Goal: Task Accomplishment & Management: Use online tool/utility

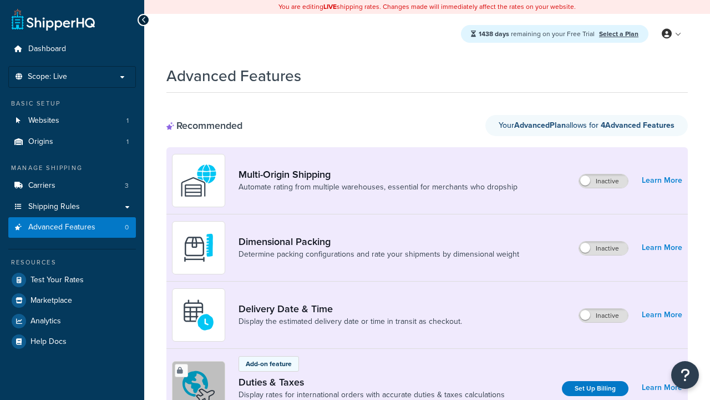
scroll to position [370, 0]
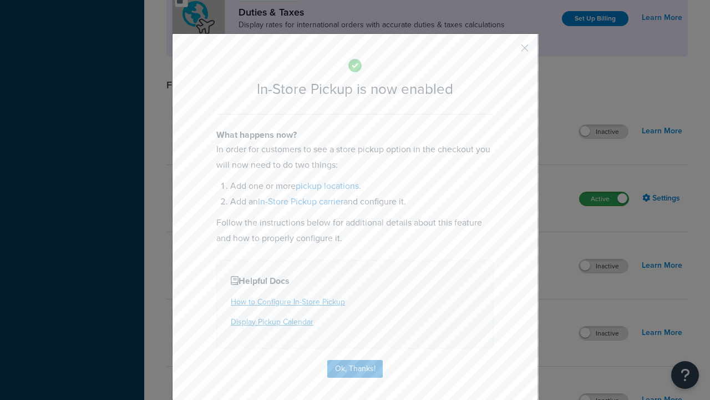
scroll to position [0, 0]
click at [508, 51] on button "button" at bounding box center [508, 52] width 3 height 3
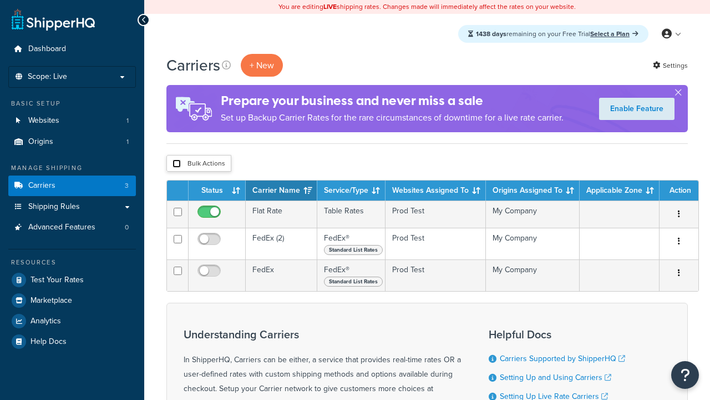
click at [176, 164] on input "checkbox" at bounding box center [177, 163] width 8 height 8
checkbox input "true"
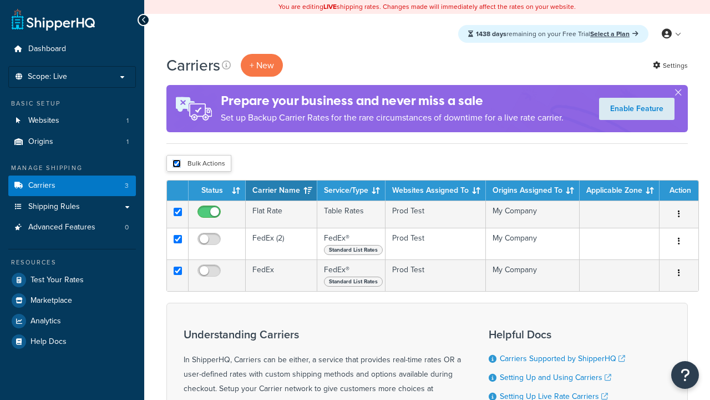
click at [0, 0] on button "Delete" at bounding box center [0, 0] width 0 height 0
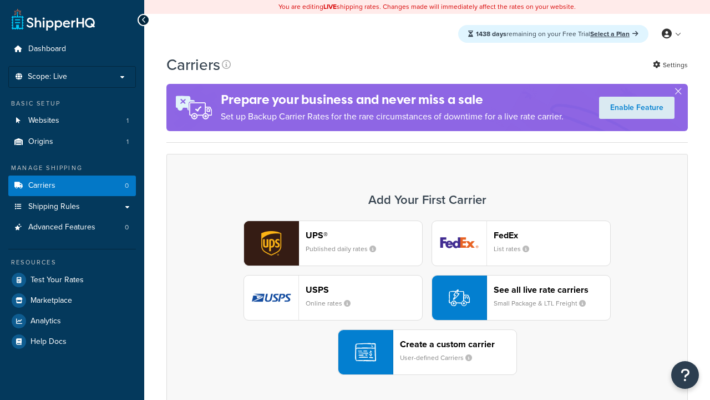
click at [427, 352] on div "Create a custom carrier User-defined Carriers" at bounding box center [458, 352] width 117 height 27
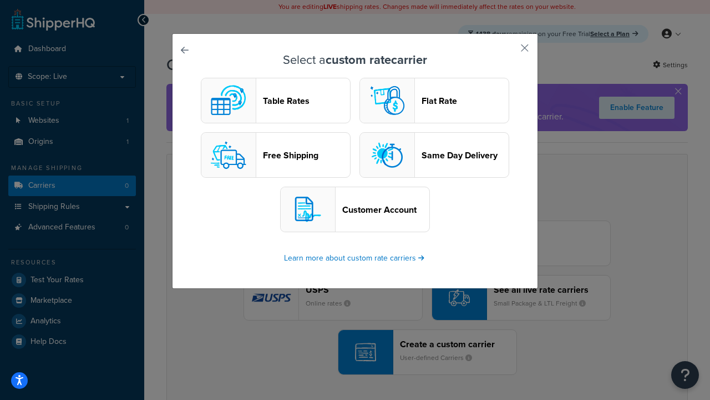
click at [276, 101] on header "Table Rates" at bounding box center [306, 100] width 87 height 11
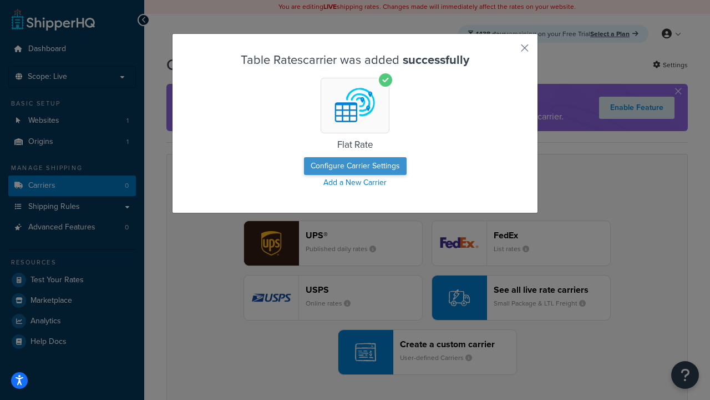
click at [355, 166] on button "Configure Carrier Settings" at bounding box center [355, 166] width 103 height 18
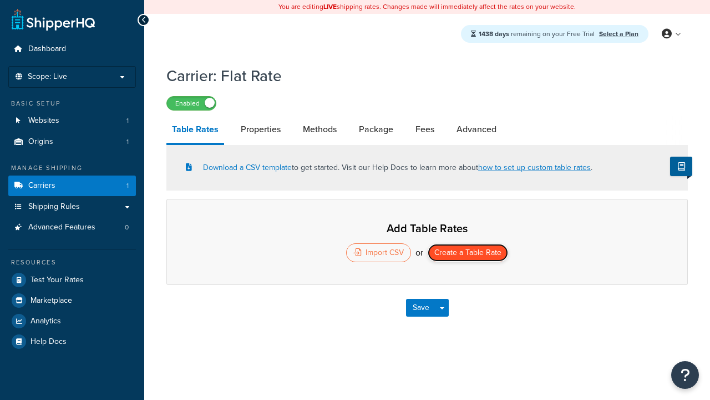
click at [468, 254] on button "Create a Table Rate" at bounding box center [468, 253] width 80 height 18
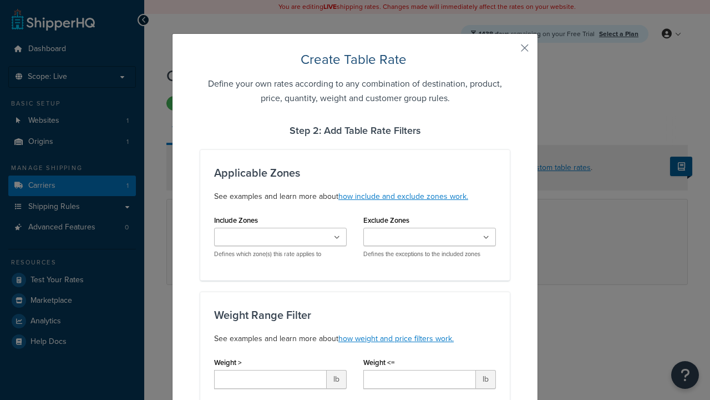
type input "10"
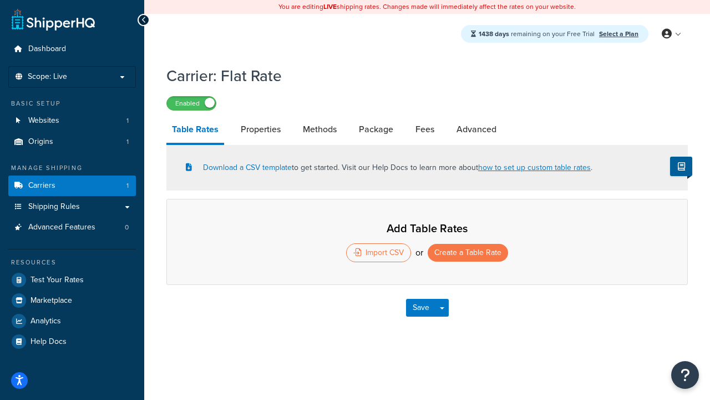
select select "25"
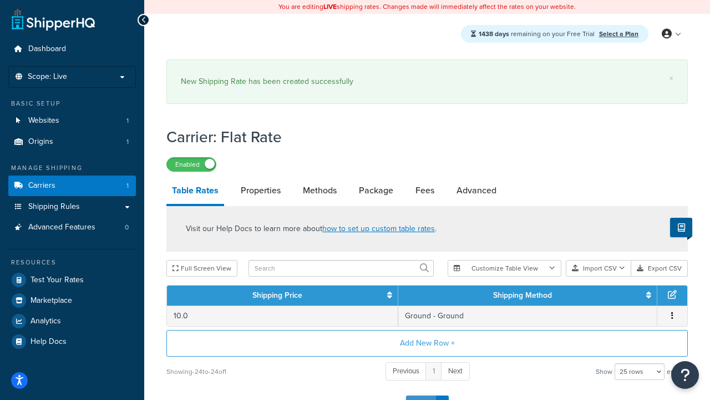
click at [421, 395] on button "Save" at bounding box center [421, 404] width 30 height 18
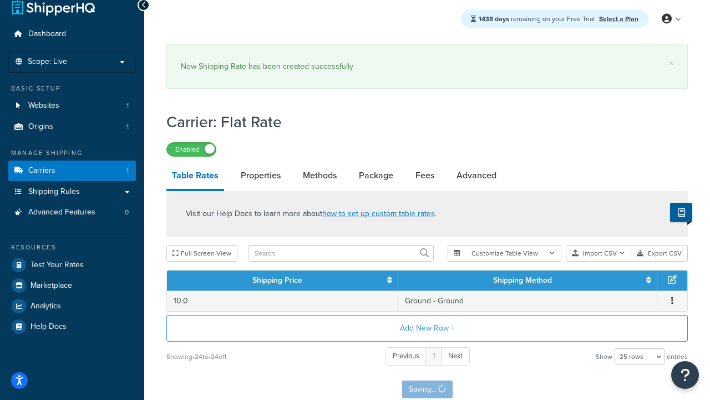
scroll to position [0, 0]
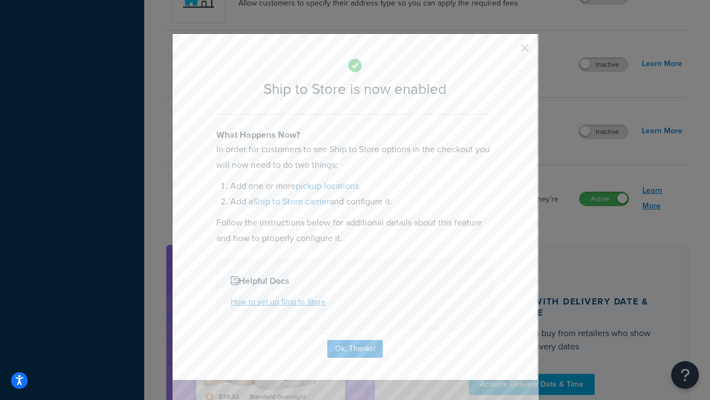
click at [355, 347] on button "Ok, Thanks!" at bounding box center [354, 349] width 55 height 18
click at [663, 199] on link "Learn More" at bounding box center [663, 198] width 40 height 31
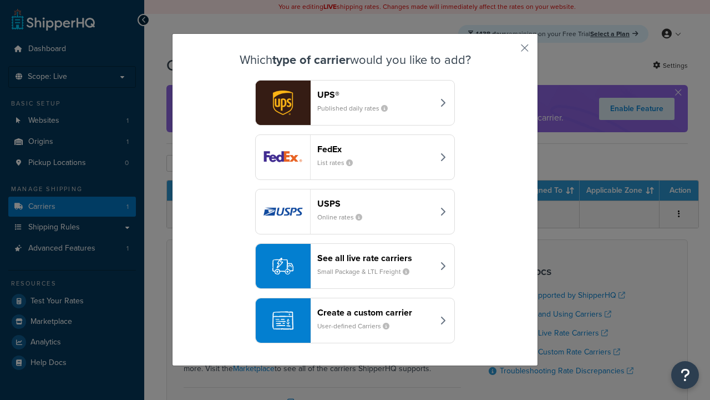
click at [355, 321] on div "Create a custom carrier User-defined Carriers" at bounding box center [375, 320] width 116 height 27
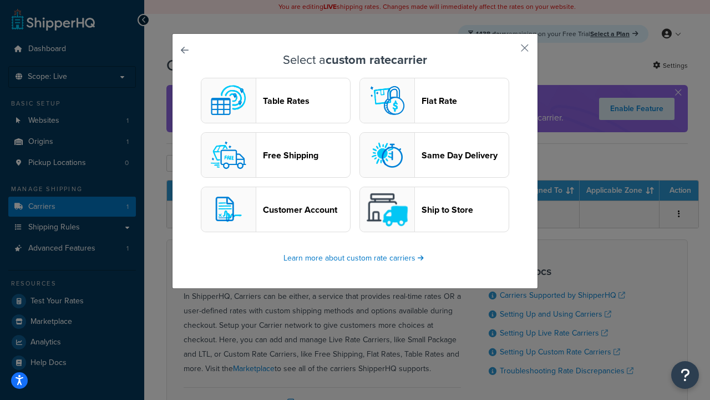
click at [435, 210] on header "Ship to Store" at bounding box center [465, 209] width 87 height 11
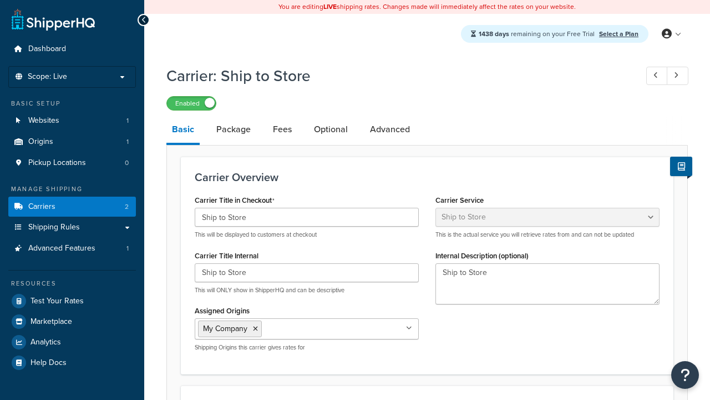
select select "shipToStore"
select select "183325"
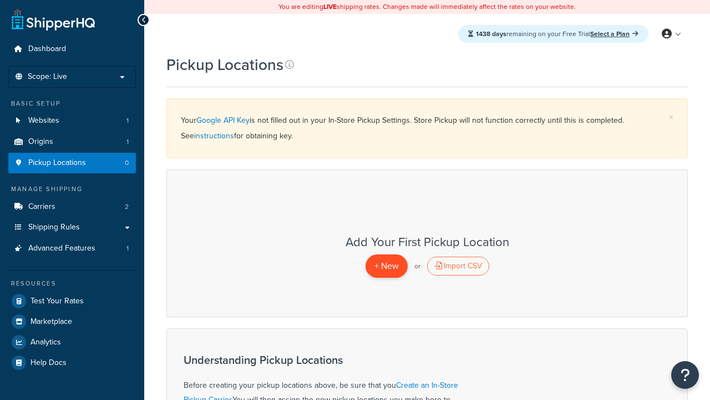
click at [386, 266] on span "+ New" at bounding box center [387, 265] width 24 height 13
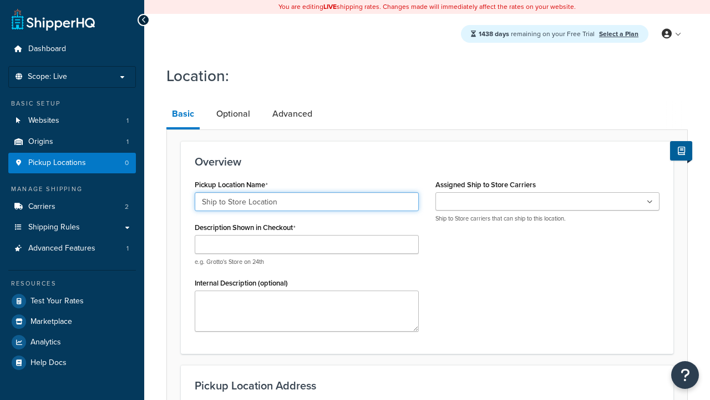
type input "Ship to Store Location"
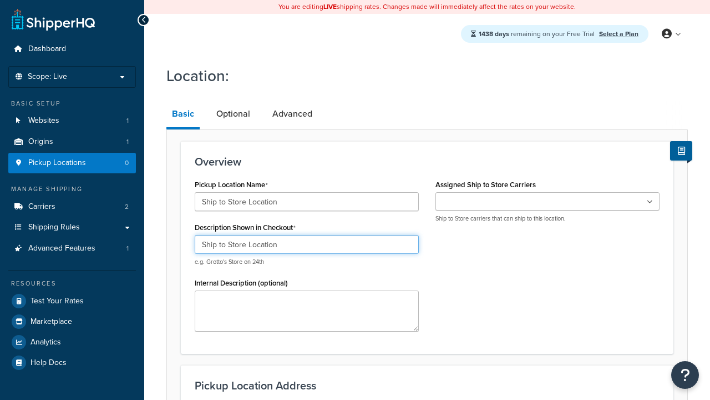
type input "Ship to Store Location"
click at [548, 201] on ul at bounding box center [548, 201] width 224 height 18
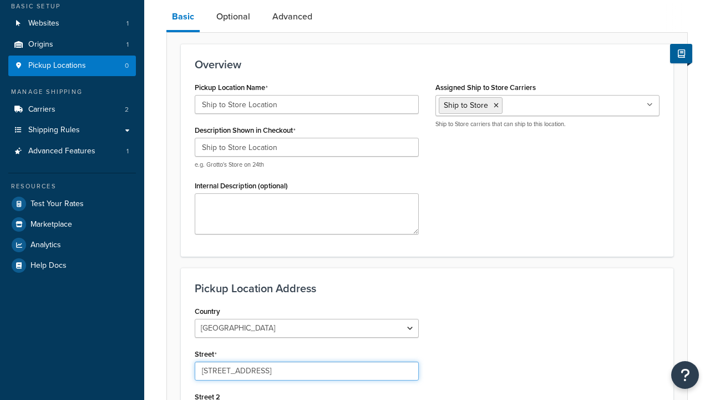
type input "2556 Bark Wood Road"
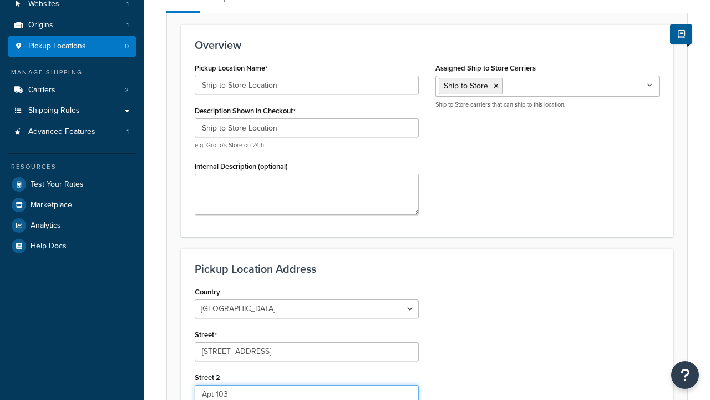
type input "Apt 103"
type input "Schaumburg"
select select "13"
type input "Schaumburg"
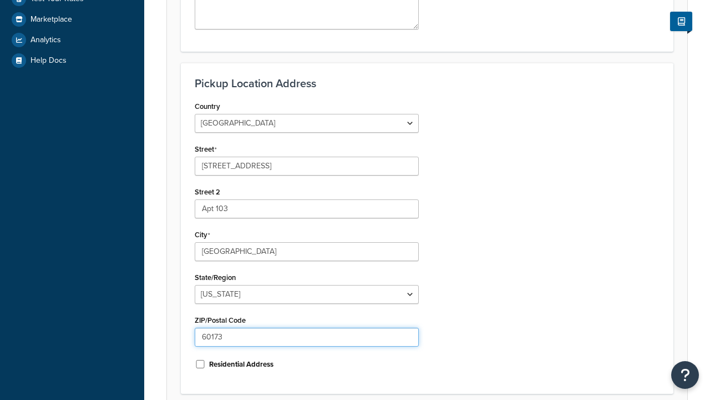
type input "60173"
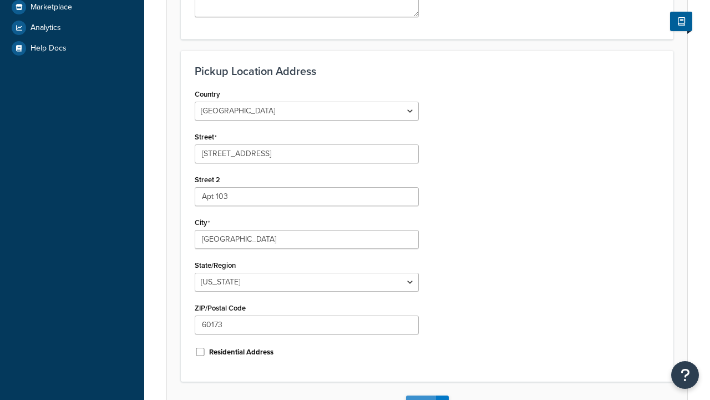
click at [421, 395] on button "Save" at bounding box center [421, 404] width 30 height 18
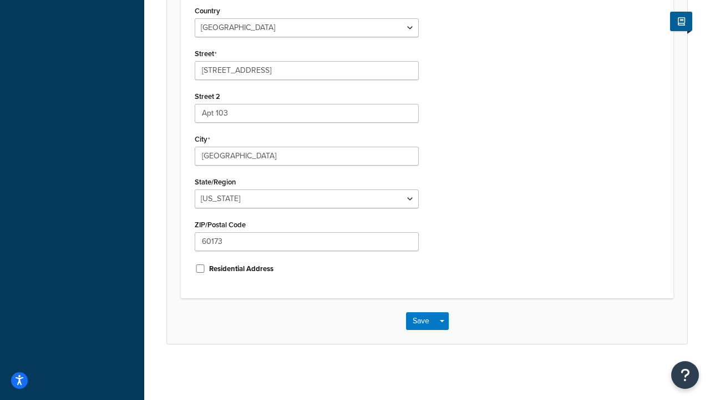
scroll to position [0, 0]
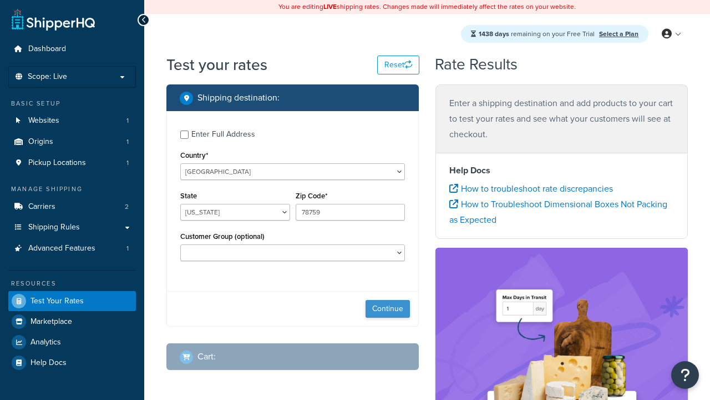
click at [388, 310] on button "Continue" at bounding box center [388, 309] width 44 height 18
select select "IL"
type input "60173"
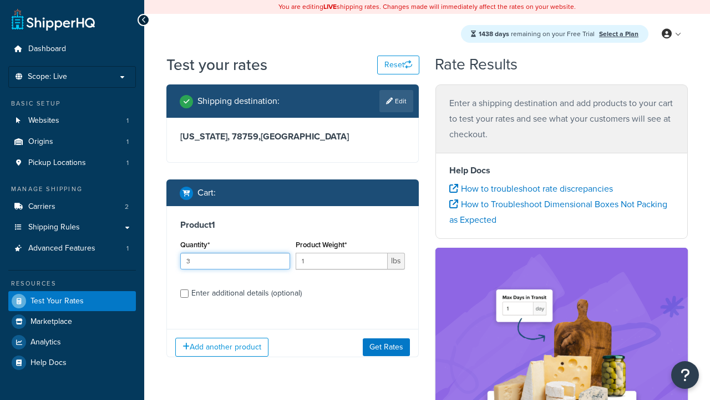
type input "3"
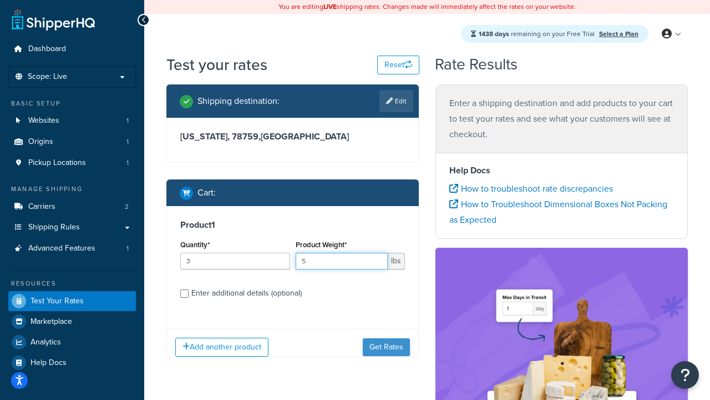
type input "5"
click at [387, 347] on button "Get Rates" at bounding box center [386, 347] width 47 height 18
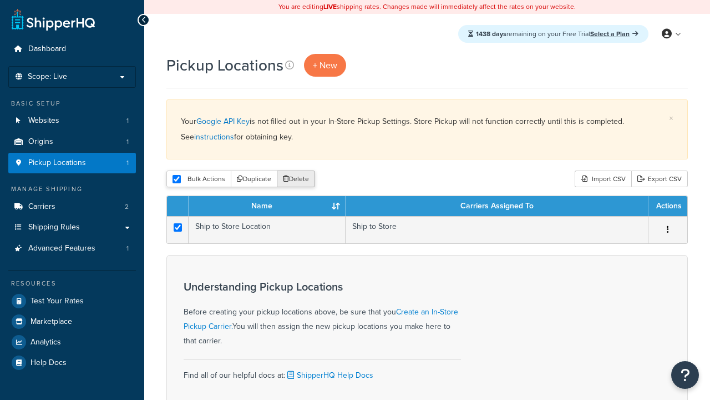
click at [295, 180] on button "Delete" at bounding box center [296, 178] width 38 height 17
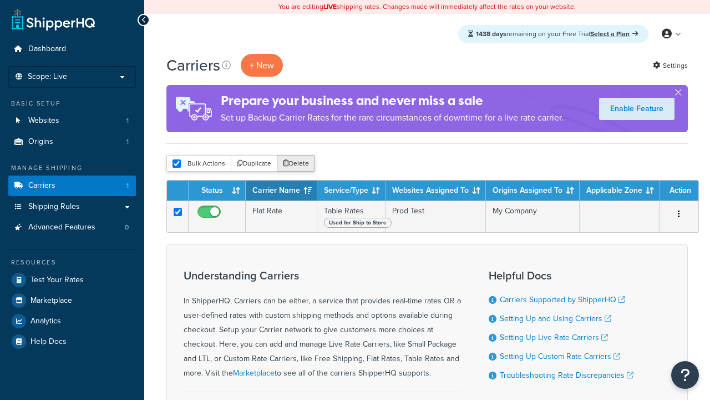
click at [295, 164] on button "Delete" at bounding box center [296, 163] width 38 height 17
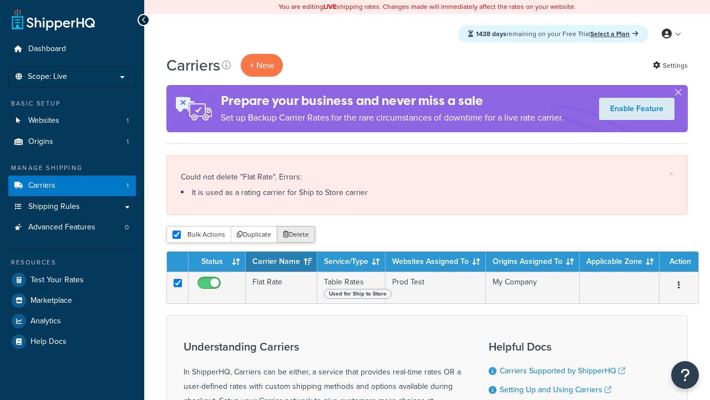
click at [295, 235] on button "Delete" at bounding box center [296, 234] width 38 height 17
